Goal: Navigation & Orientation: Find specific page/section

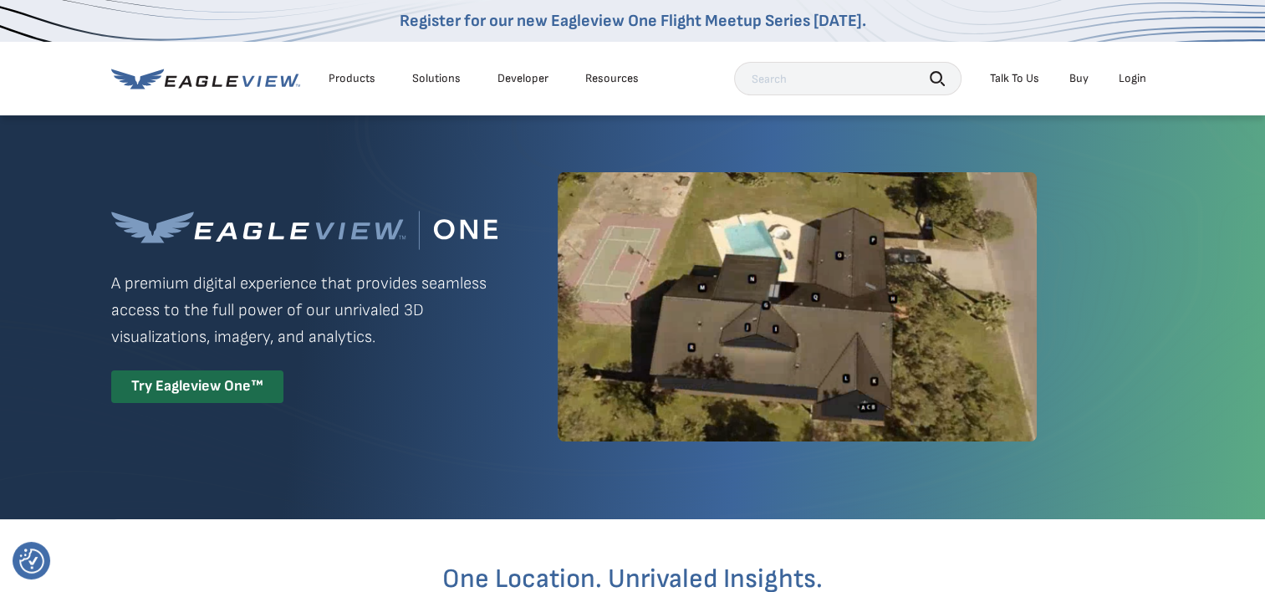
click at [1140, 72] on div "Login" at bounding box center [1132, 78] width 28 height 15
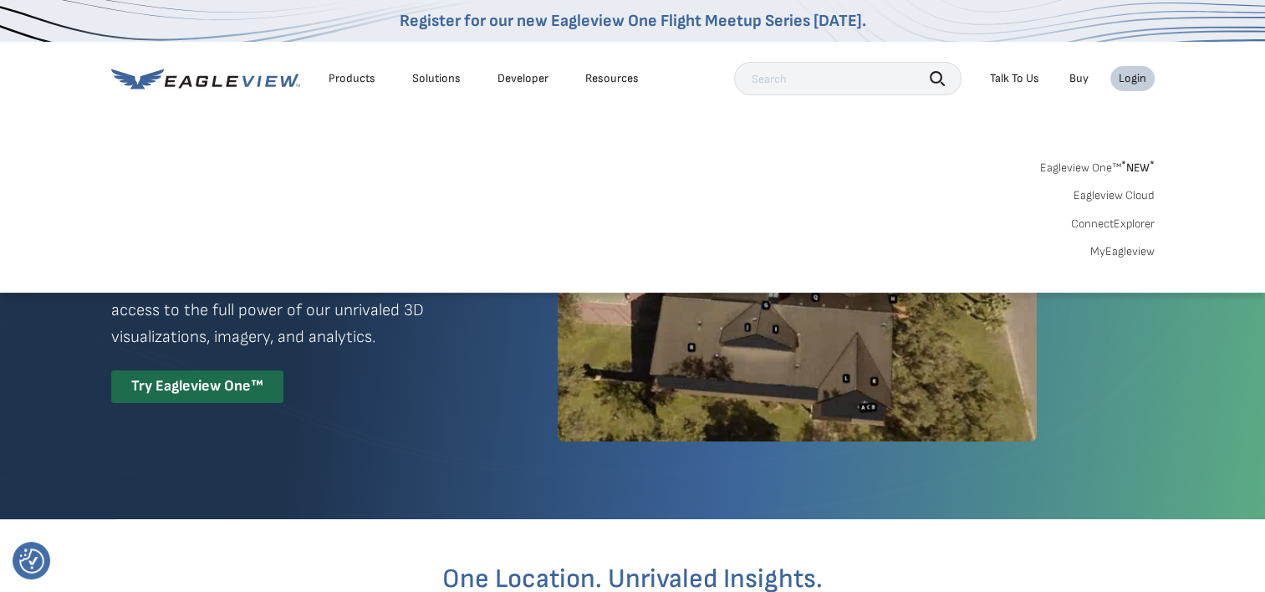
click at [1116, 248] on link "MyEagleview" at bounding box center [1122, 251] width 64 height 15
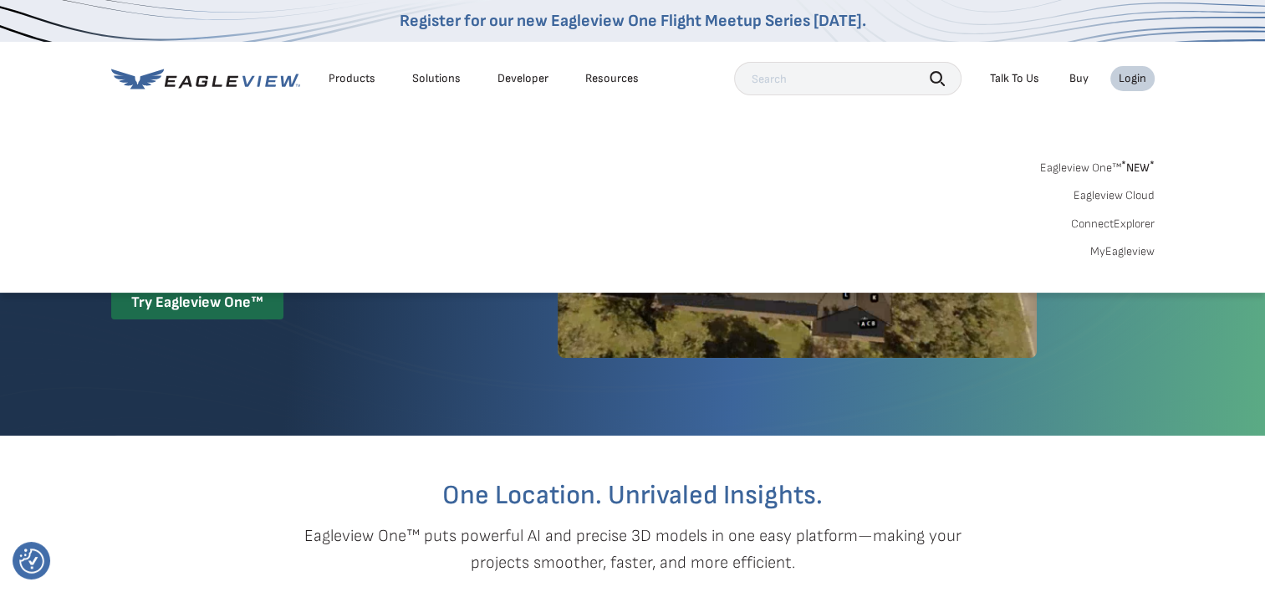
click at [1138, 247] on link "MyEagleview" at bounding box center [1122, 251] width 64 height 15
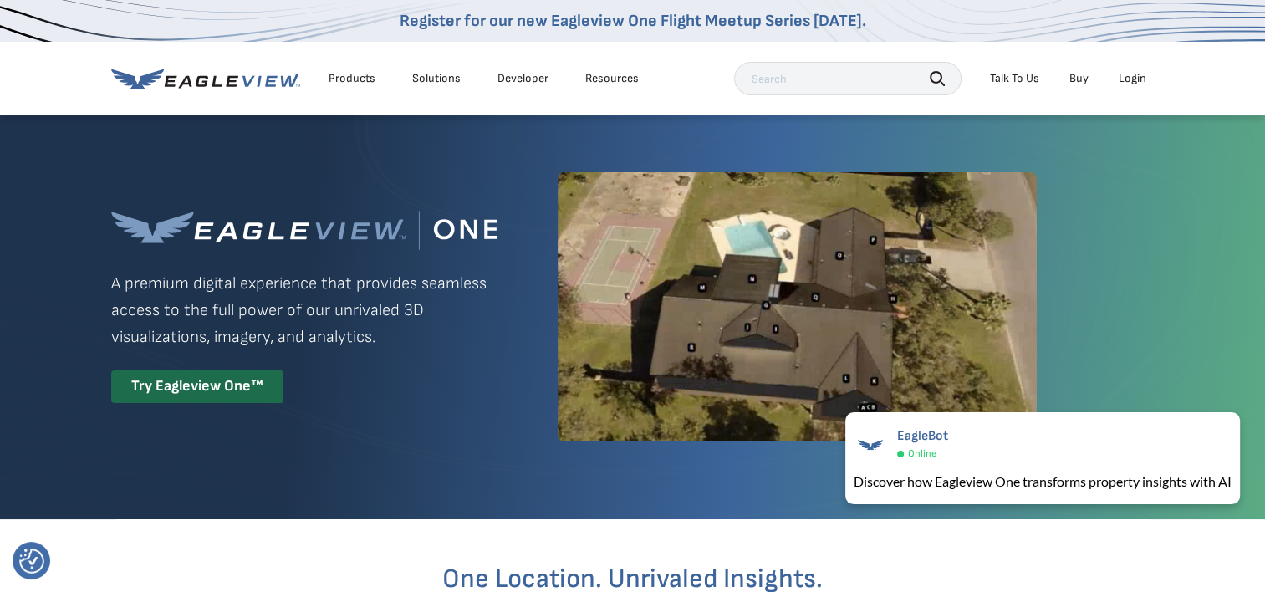
click at [1130, 70] on li "Login" at bounding box center [1132, 78] width 44 height 25
click at [1129, 74] on div "Login" at bounding box center [1132, 78] width 28 height 15
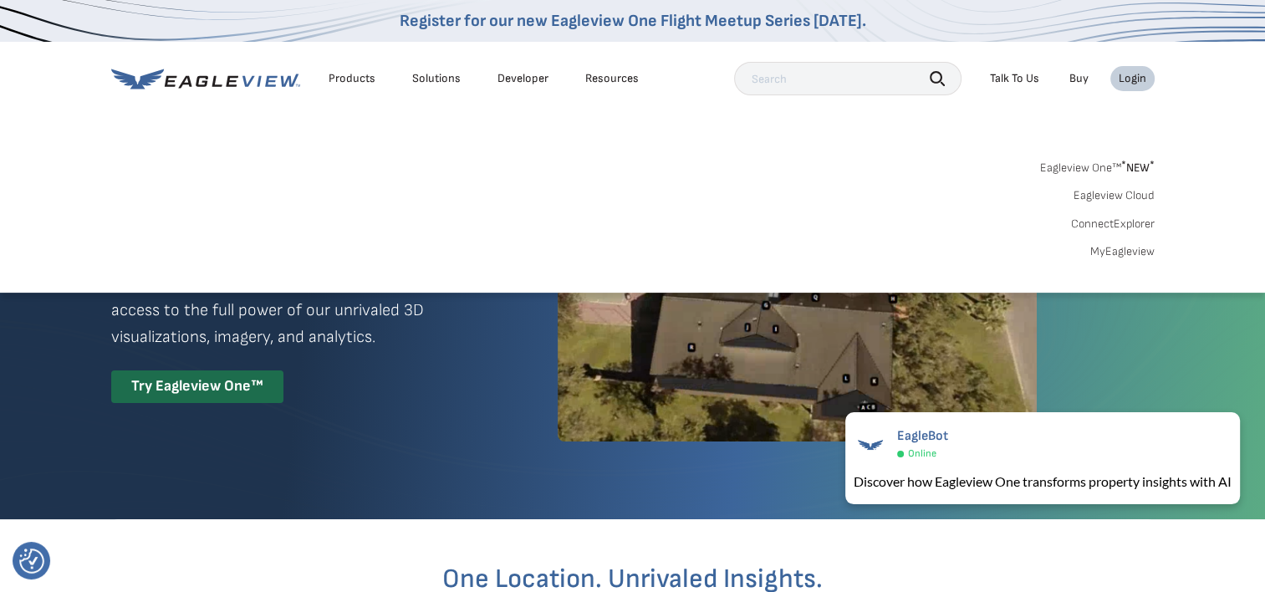
click at [1116, 250] on link "MyEagleview" at bounding box center [1122, 251] width 64 height 15
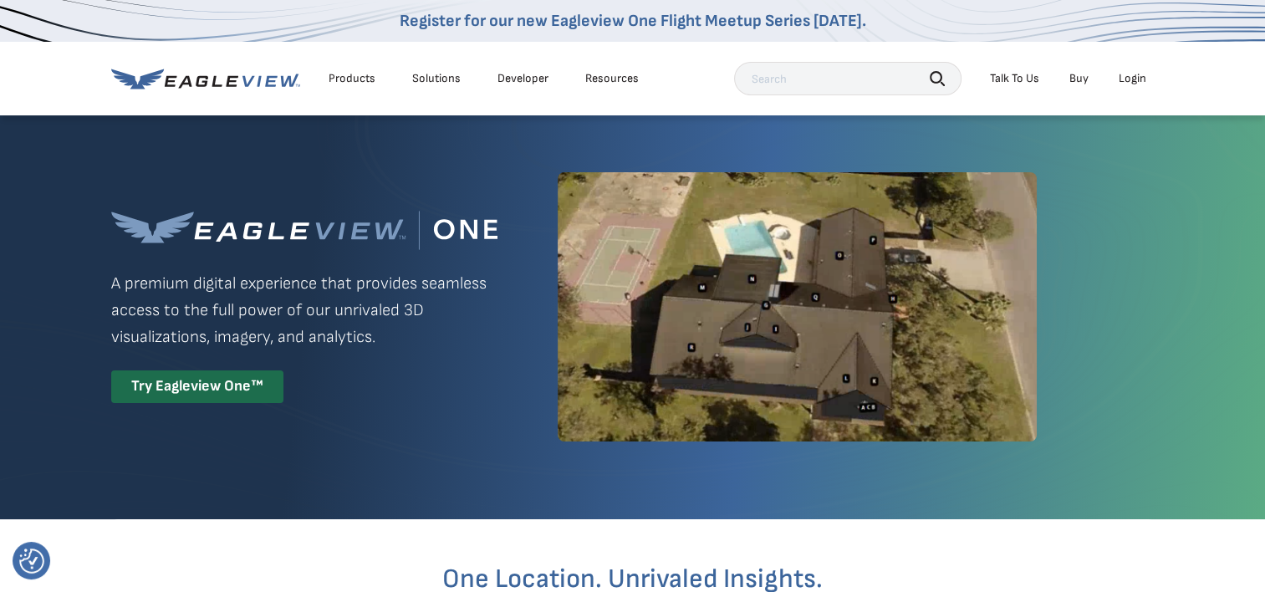
click at [1147, 70] on li "Login" at bounding box center [1132, 78] width 44 height 25
click at [1142, 77] on div "Login" at bounding box center [1132, 78] width 28 height 15
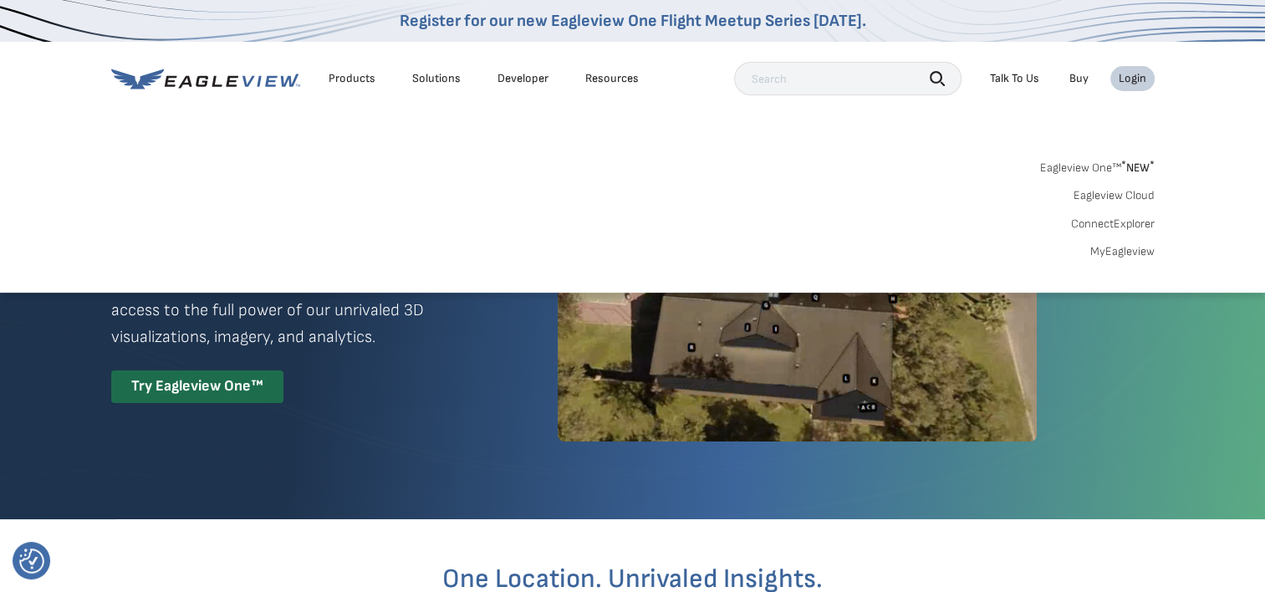
click at [1130, 247] on link "MyEagleview" at bounding box center [1122, 251] width 64 height 15
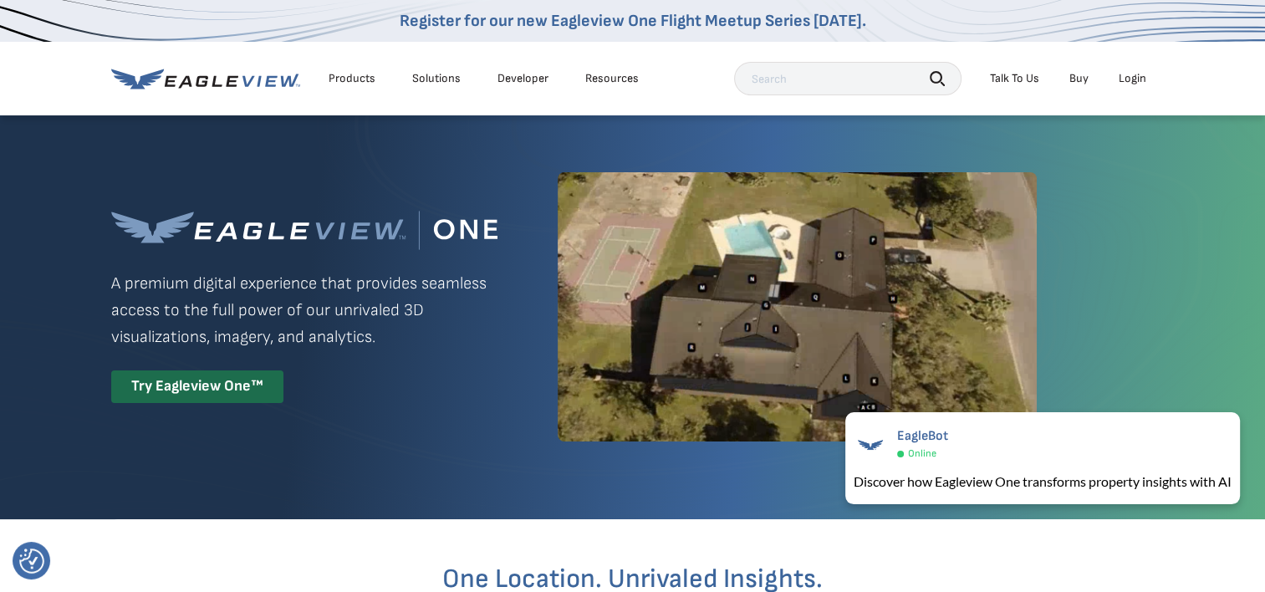
click at [1142, 80] on div "Login" at bounding box center [1132, 78] width 28 height 15
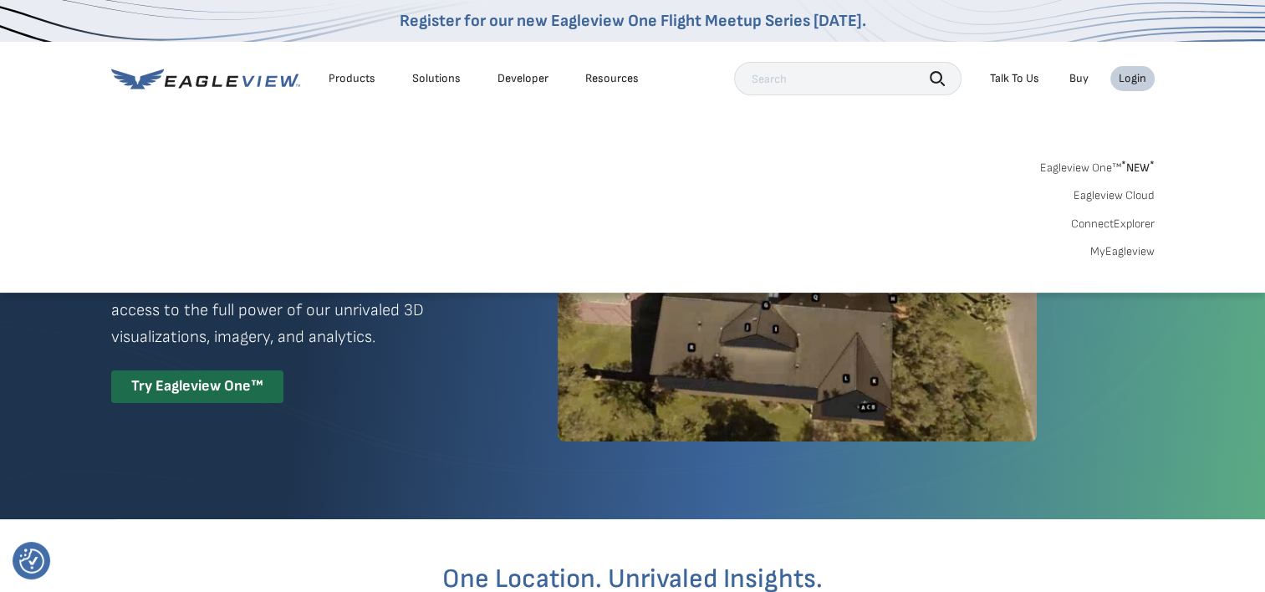
drag, startPoint x: 0, startPoint y: 0, endPoint x: 1133, endPoint y: 257, distance: 1161.3
click at [1133, 257] on link "MyEagleview" at bounding box center [1122, 251] width 64 height 15
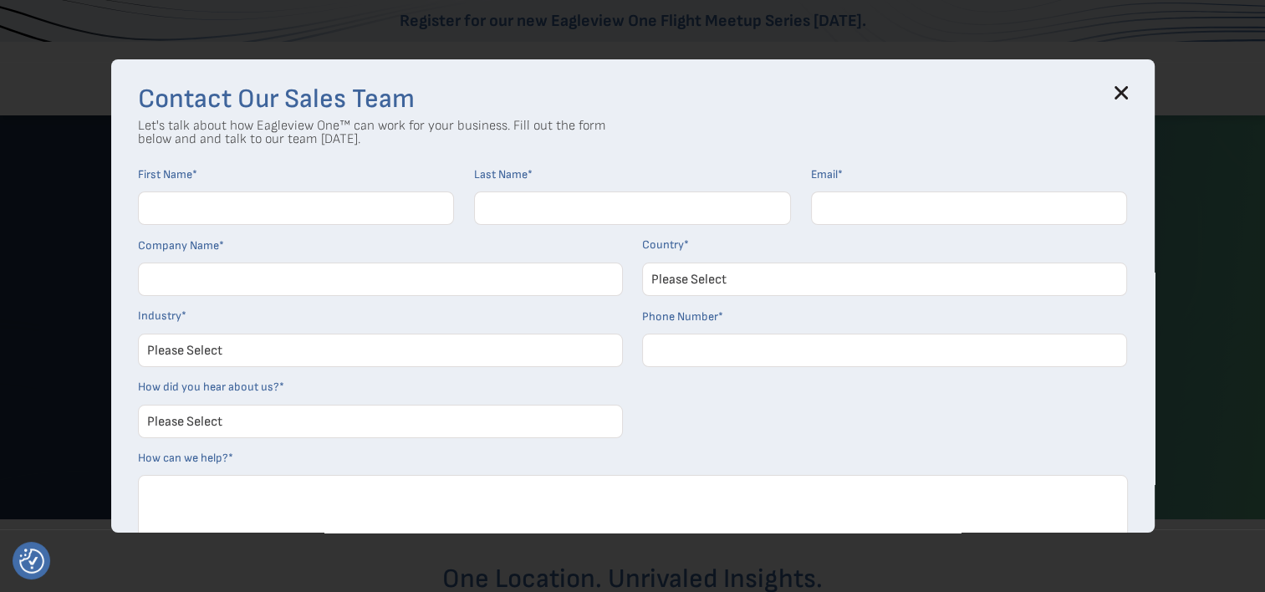
click at [1133, 96] on div "Contact Our Sales Team Let's talk about how Eagleview One™ can work for your bu…" at bounding box center [632, 295] width 1043 height 473
click at [1123, 78] on div "Contact Our Sales Team Let's talk about how Eagleview One™ can work for your bu…" at bounding box center [632, 295] width 1043 height 473
click at [1123, 84] on div "Contact Our Sales Team Let's talk about how Eagleview One™ can work for your bu…" at bounding box center [632, 295] width 1043 height 473
click at [1123, 89] on icon at bounding box center [1120, 92] width 11 height 11
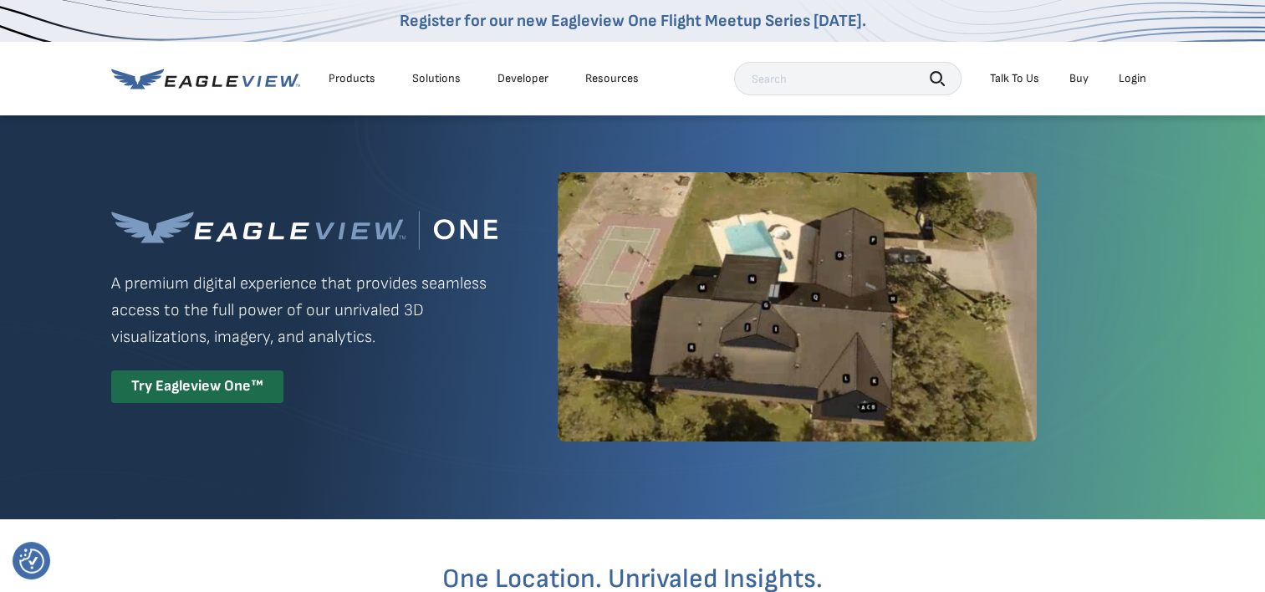
click at [1124, 76] on div "Login" at bounding box center [1132, 78] width 28 height 15
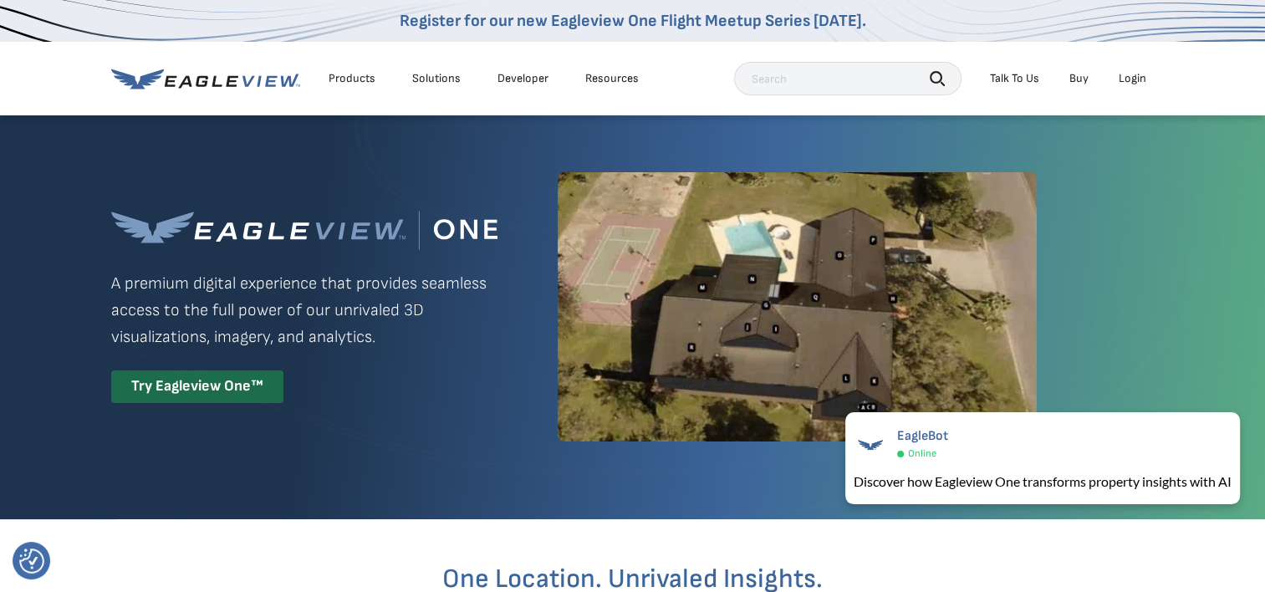
click at [1134, 78] on div "Login" at bounding box center [1132, 78] width 28 height 15
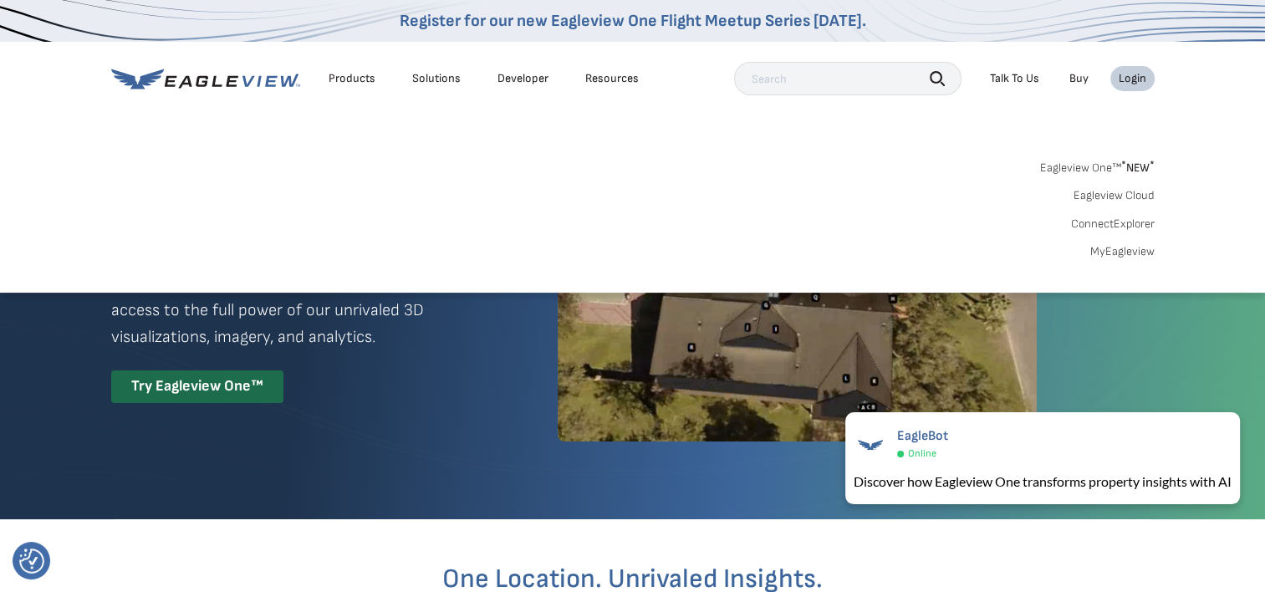
click at [1103, 168] on link "Eagleview One™ * NEW *" at bounding box center [1097, 164] width 115 height 19
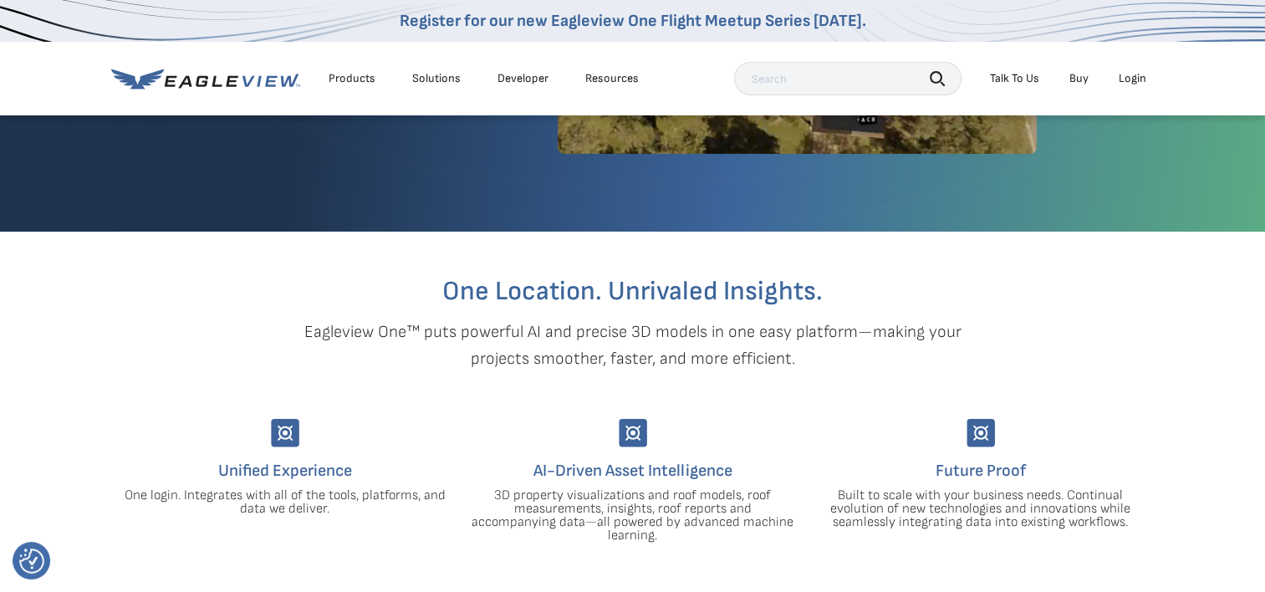
scroll to position [84, 0]
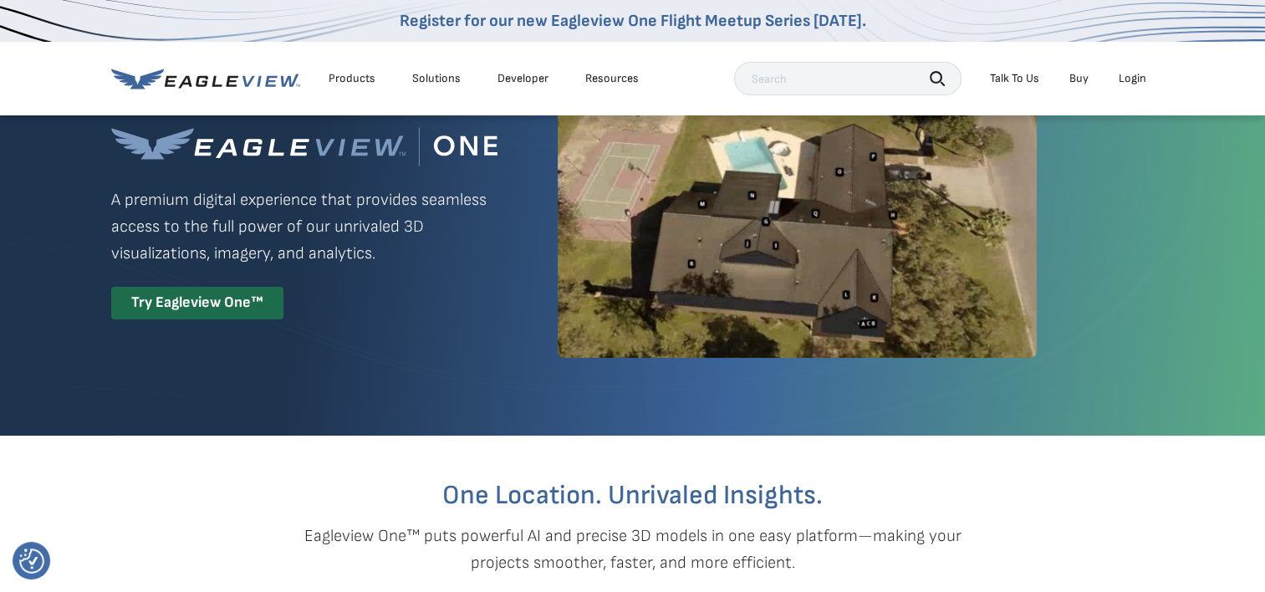
click at [1130, 78] on div "Login" at bounding box center [1132, 78] width 28 height 15
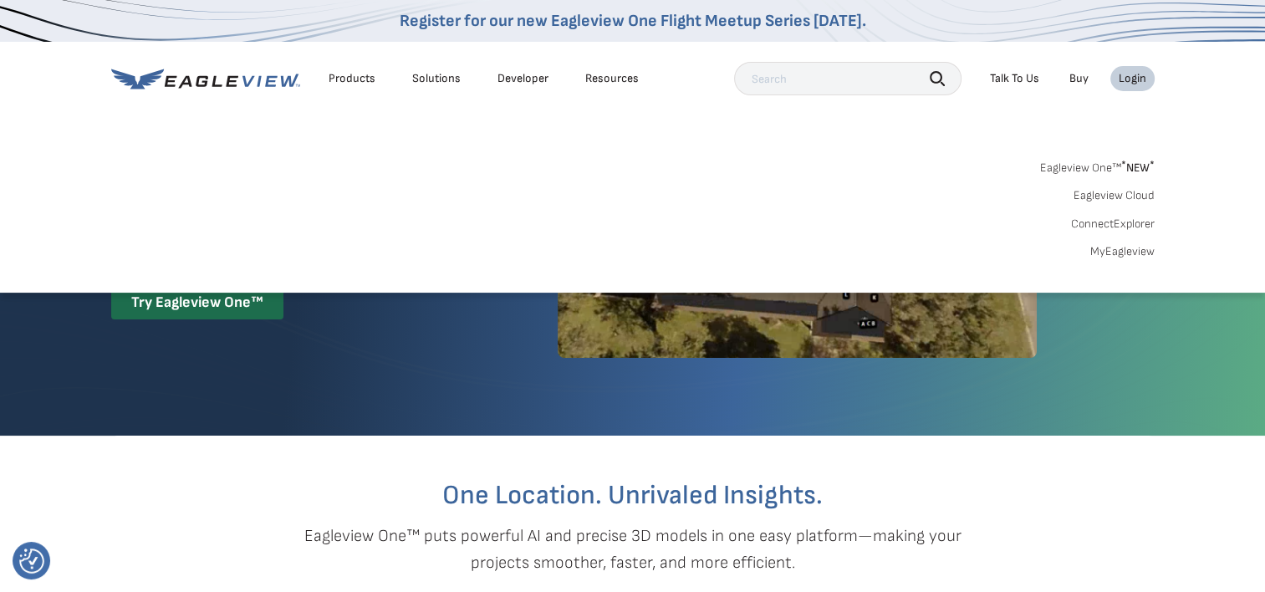
click at [1060, 176] on div "Eagleview One™ * NEW * Eagleview Cloud ConnectExplorer MyEagleview" at bounding box center [632, 207] width 1043 height 104
click at [1060, 165] on link "Eagleview One™ * NEW *" at bounding box center [1097, 164] width 115 height 19
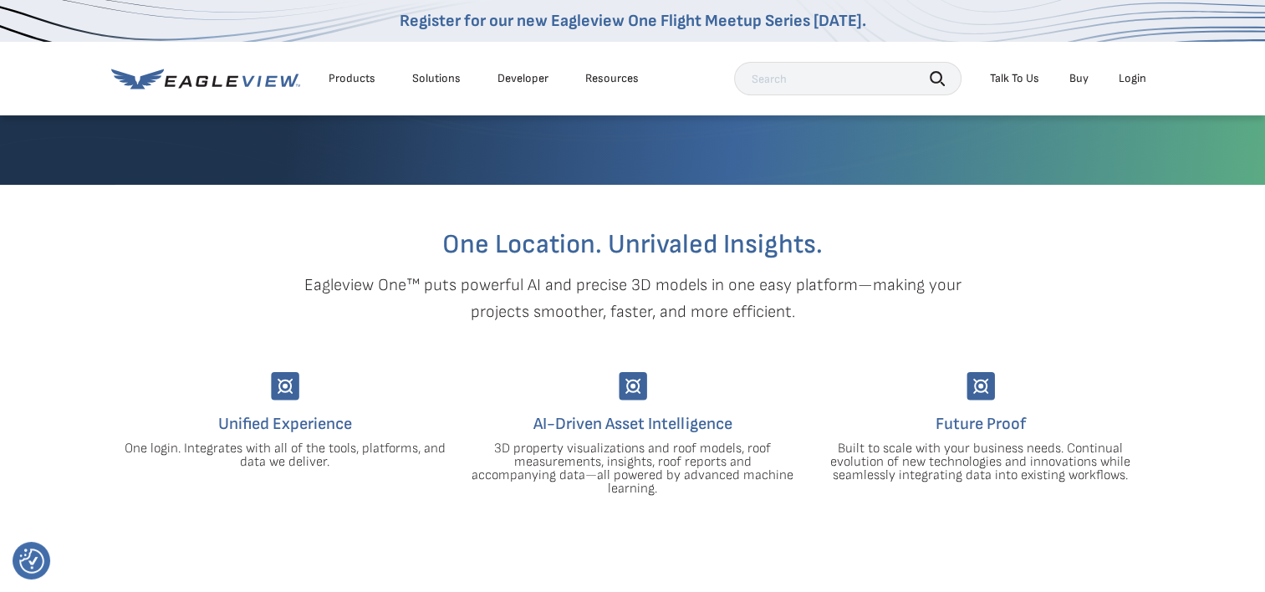
scroll to position [167, 0]
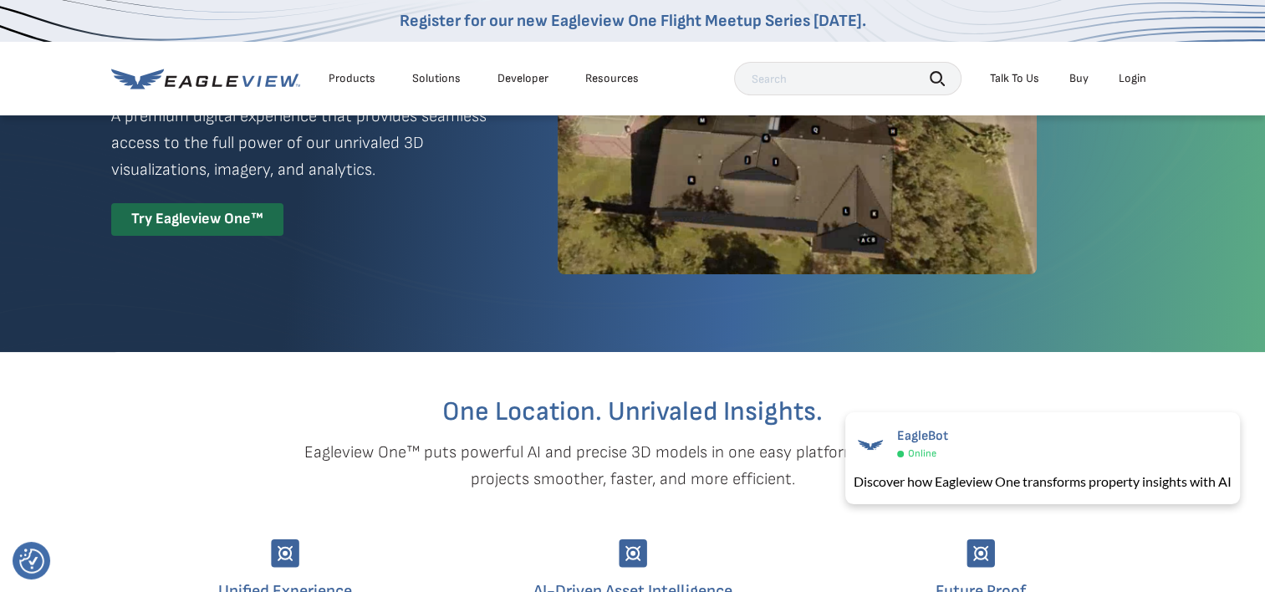
click at [1132, 66] on li "Login" at bounding box center [1132, 78] width 44 height 25
click at [1128, 77] on div "Login" at bounding box center [1132, 78] width 28 height 15
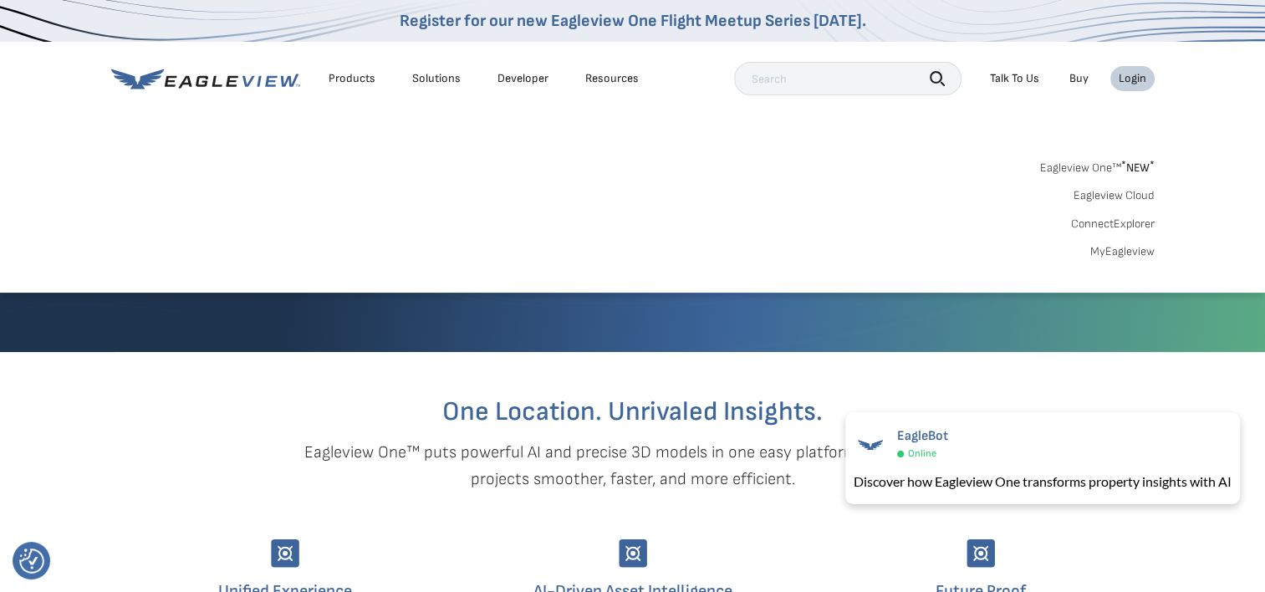
click at [1140, 254] on link "MyEagleview" at bounding box center [1122, 251] width 64 height 15
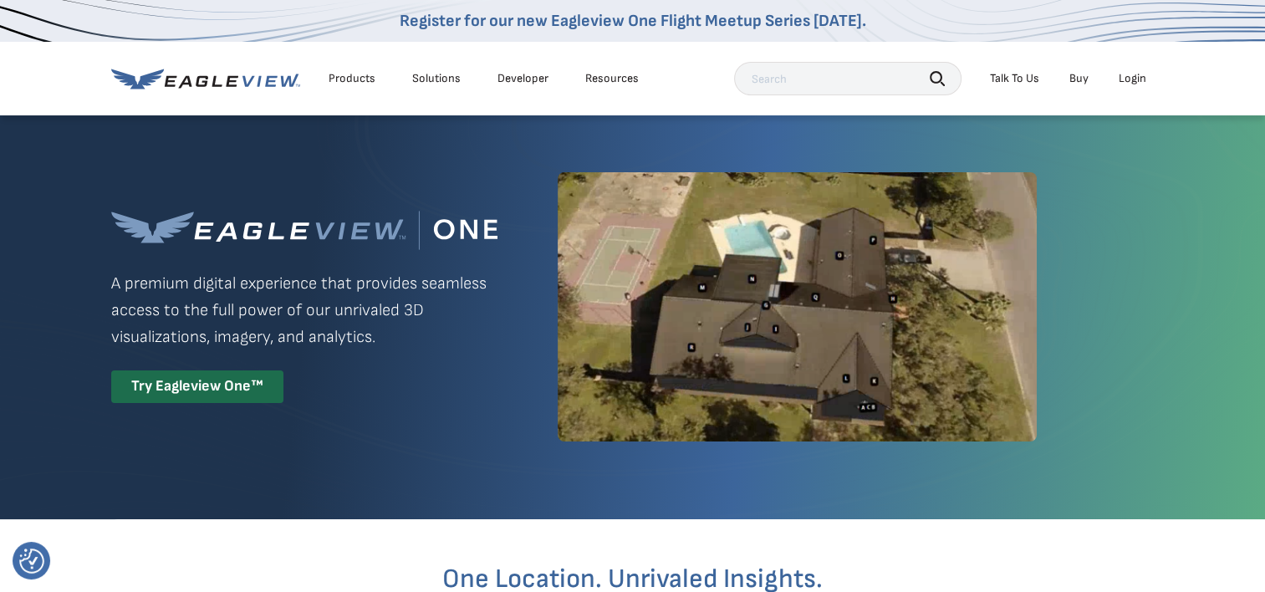
click at [1127, 74] on div "Login" at bounding box center [1132, 78] width 28 height 15
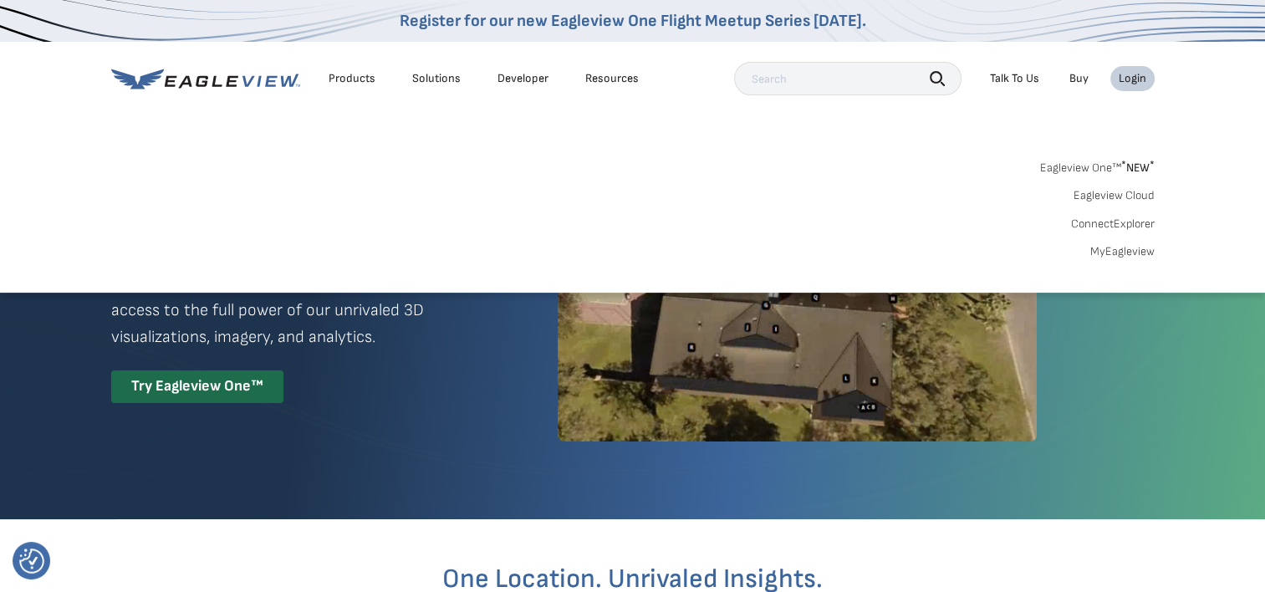
click at [1114, 249] on link "MyEagleview" at bounding box center [1122, 251] width 64 height 15
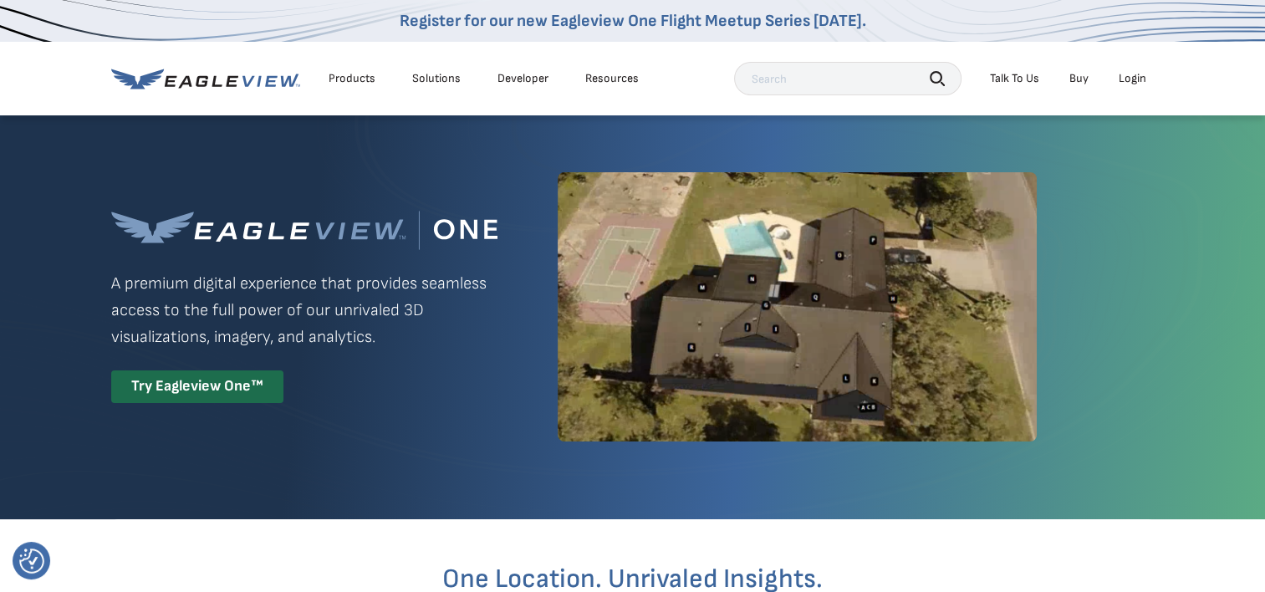
click at [1123, 79] on div "Login" at bounding box center [1132, 78] width 28 height 15
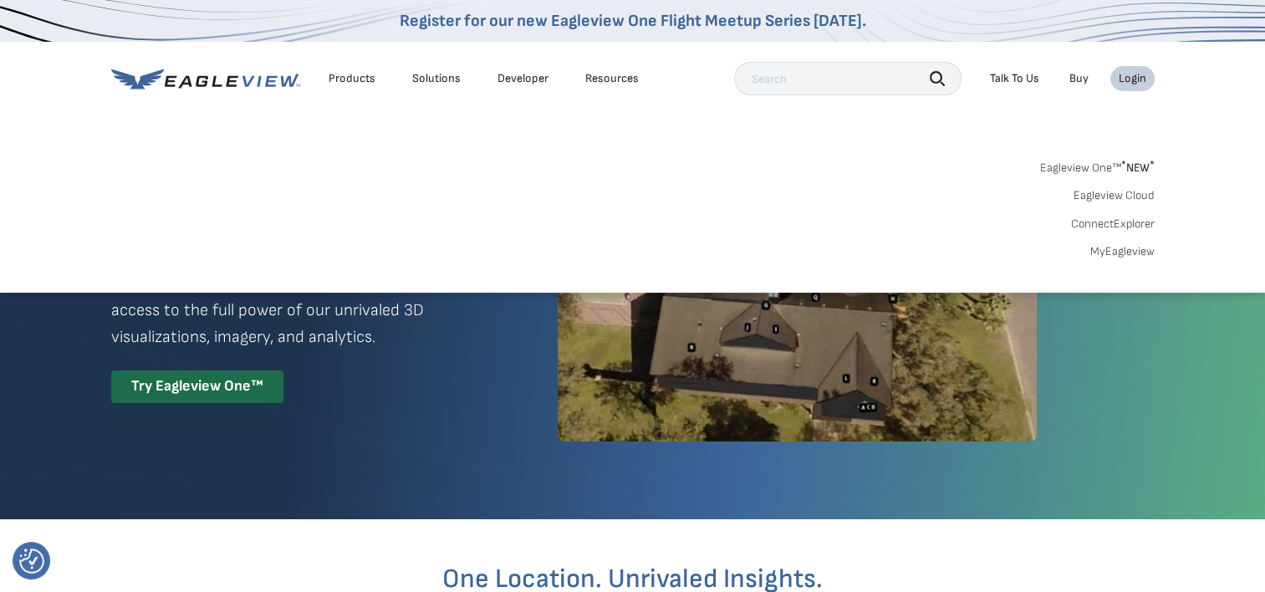
click at [1078, 167] on link "Eagleview One™ * NEW *" at bounding box center [1097, 164] width 115 height 19
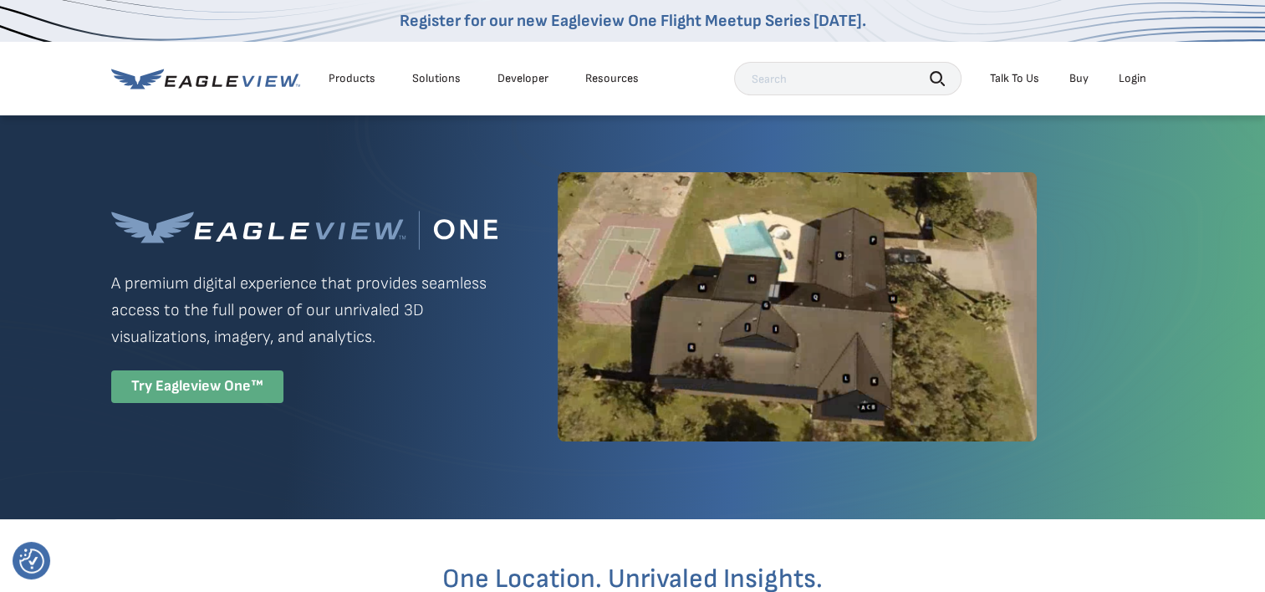
click at [210, 394] on div "Try Eagleview One™" at bounding box center [197, 386] width 172 height 33
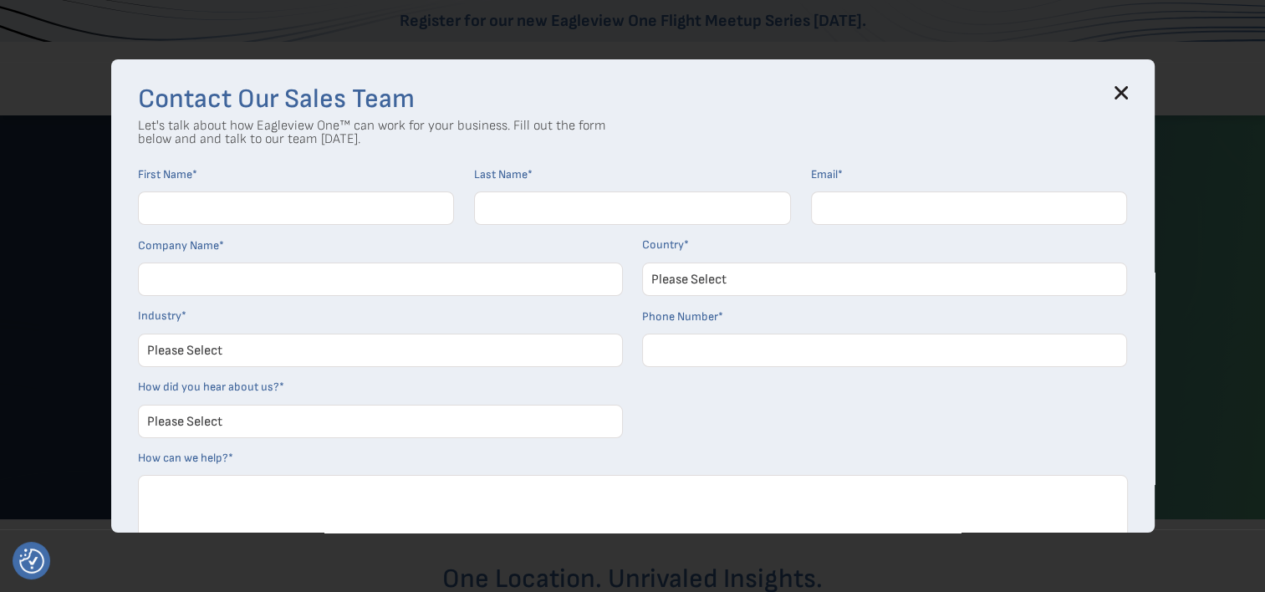
click at [1133, 91] on div "Contact Our Sales Team Let's talk about how Eagleview One™ can work for your bu…" at bounding box center [632, 295] width 1043 height 473
click at [1120, 90] on icon at bounding box center [1120, 92] width 13 height 13
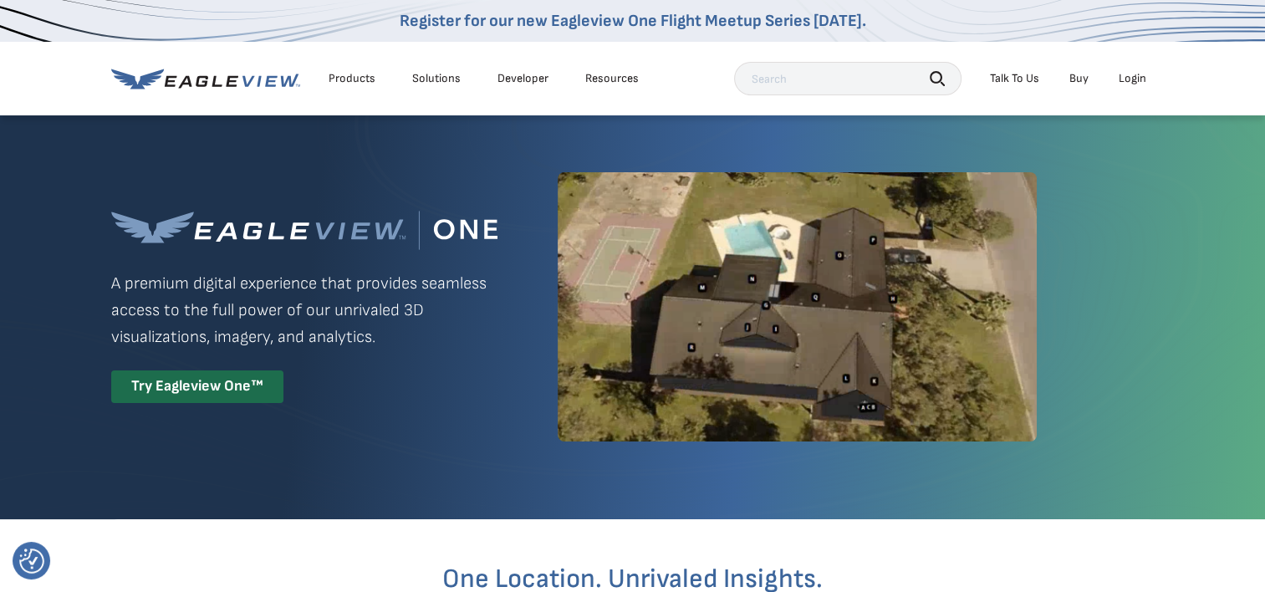
click at [1128, 82] on div "Login" at bounding box center [1132, 78] width 28 height 15
click at [1139, 75] on div "Login" at bounding box center [1132, 78] width 28 height 15
click at [1189, 61] on nav "Register for our new Eagleview One Flight Meetup Series today. Products Solutio…" at bounding box center [632, 57] width 1265 height 115
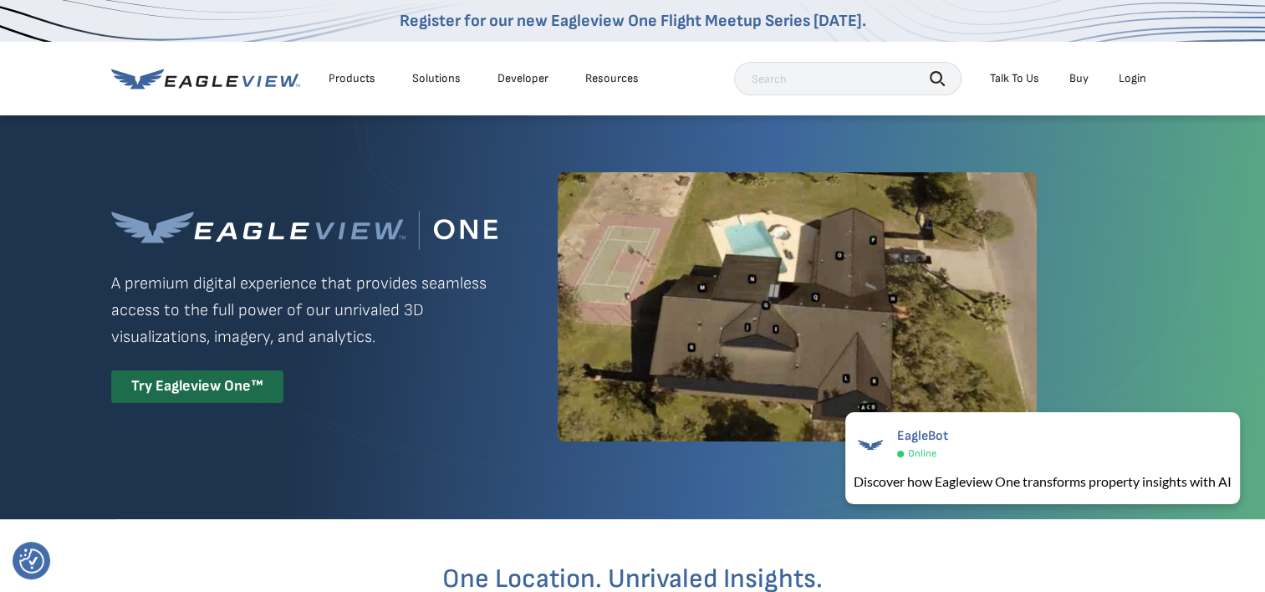
click at [1143, 78] on div "Login" at bounding box center [1132, 78] width 28 height 15
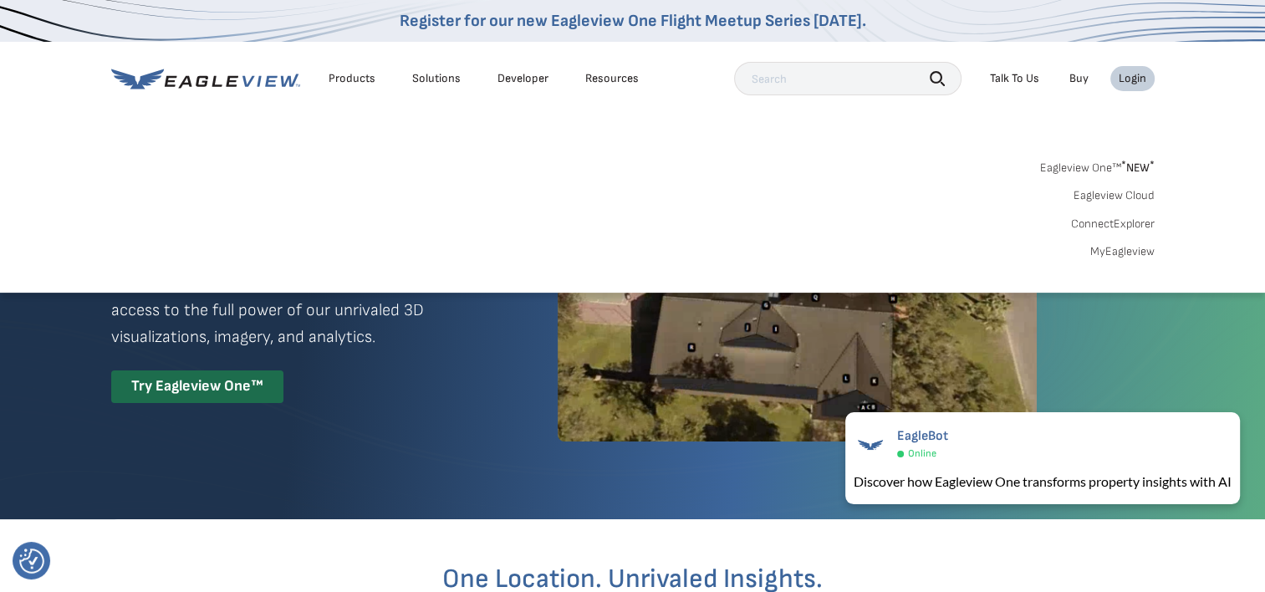
click at [1128, 252] on link "MyEagleview" at bounding box center [1122, 251] width 64 height 15
